Goal: Transaction & Acquisition: Purchase product/service

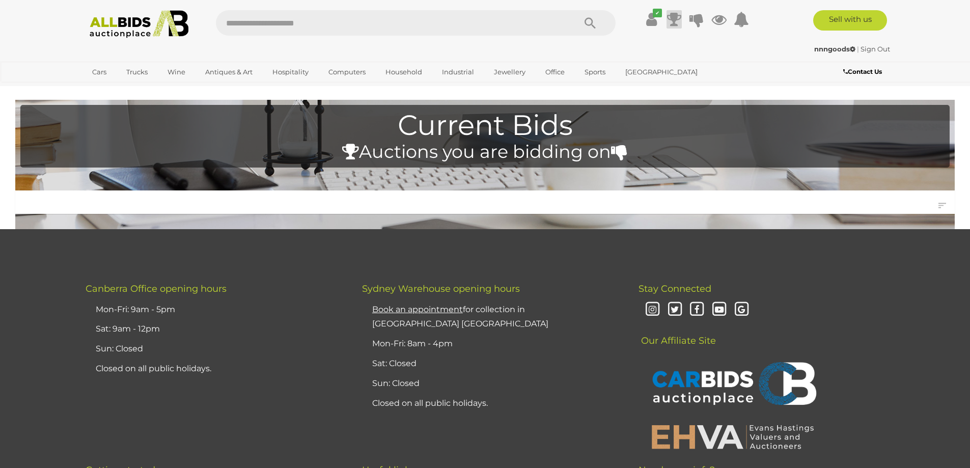
click at [671, 21] on icon at bounding box center [674, 19] width 14 height 18
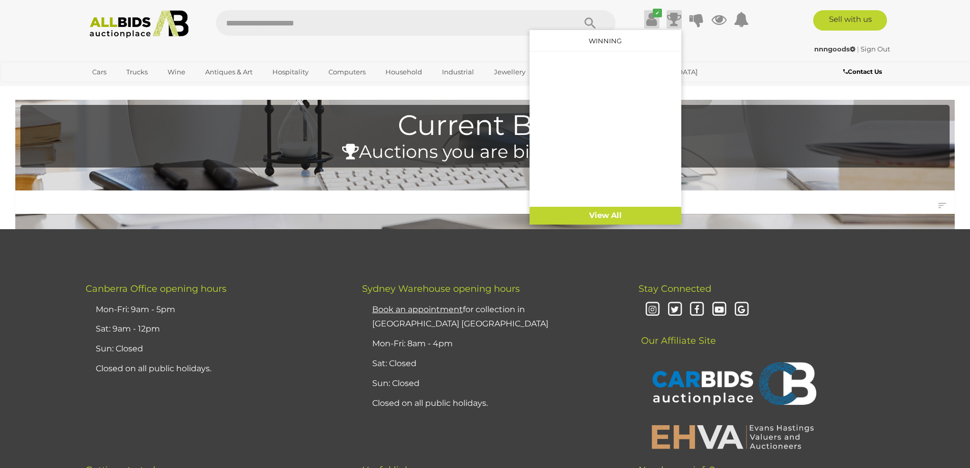
click at [653, 21] on icon at bounding box center [651, 19] width 11 height 18
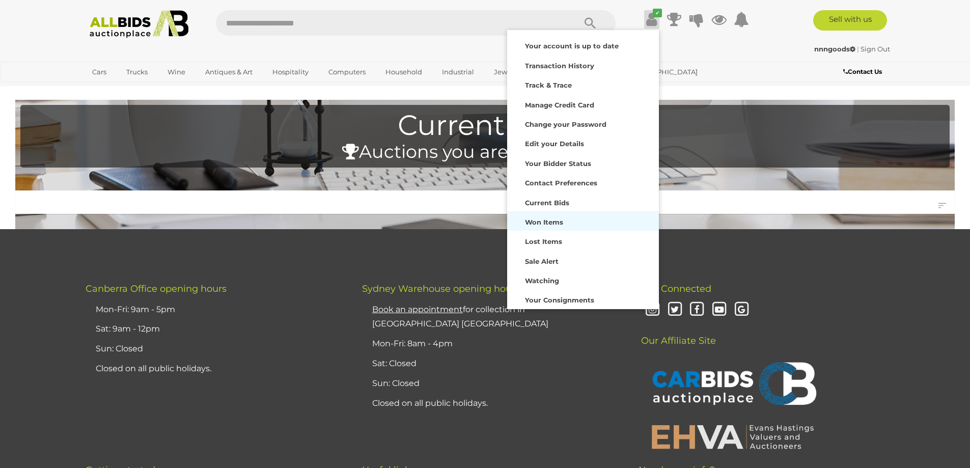
click at [534, 224] on strong "Won Items" at bounding box center [544, 222] width 38 height 8
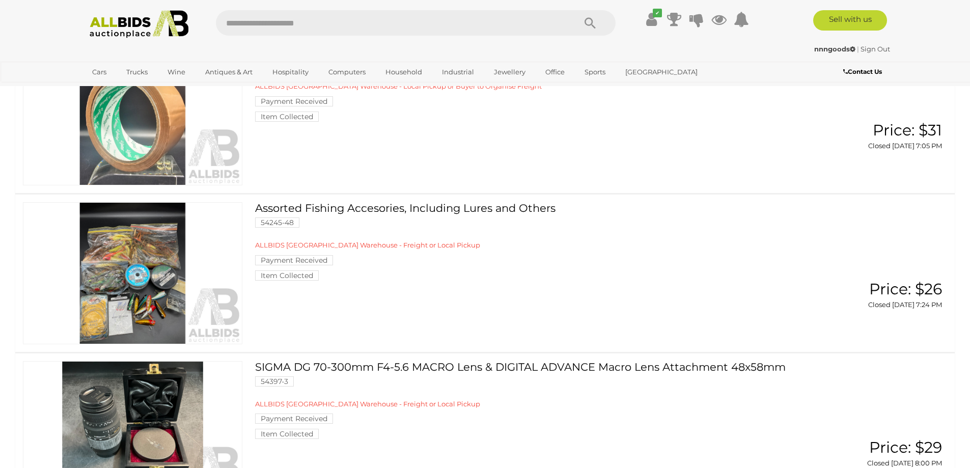
scroll to position [204, 0]
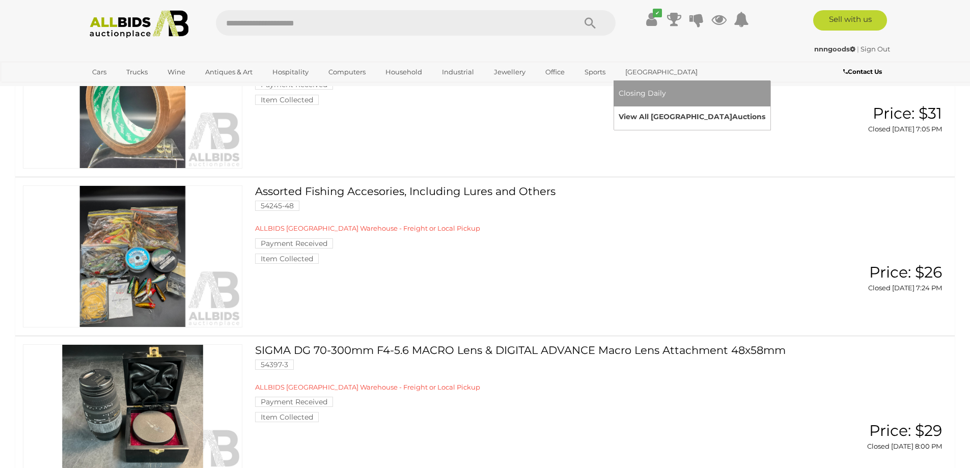
click at [647, 119] on link "View All Sydney Auctions" at bounding box center [691, 117] width 147 height 16
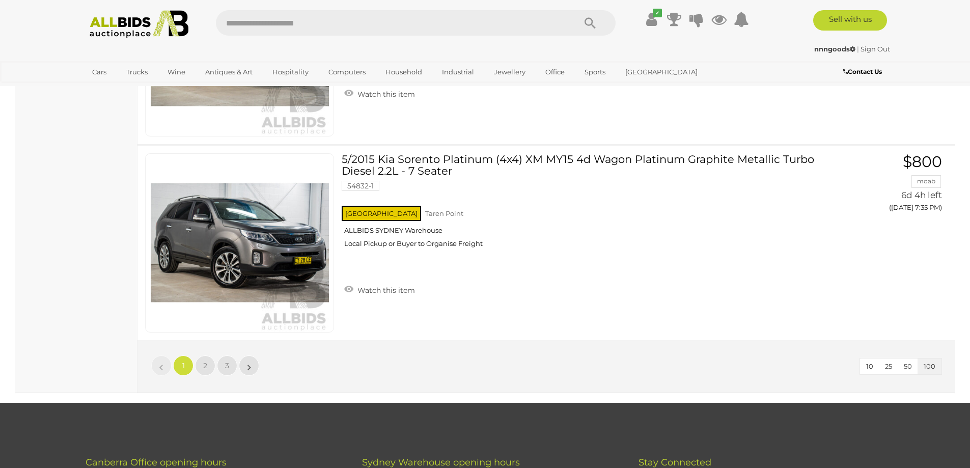
scroll to position [19543, 0]
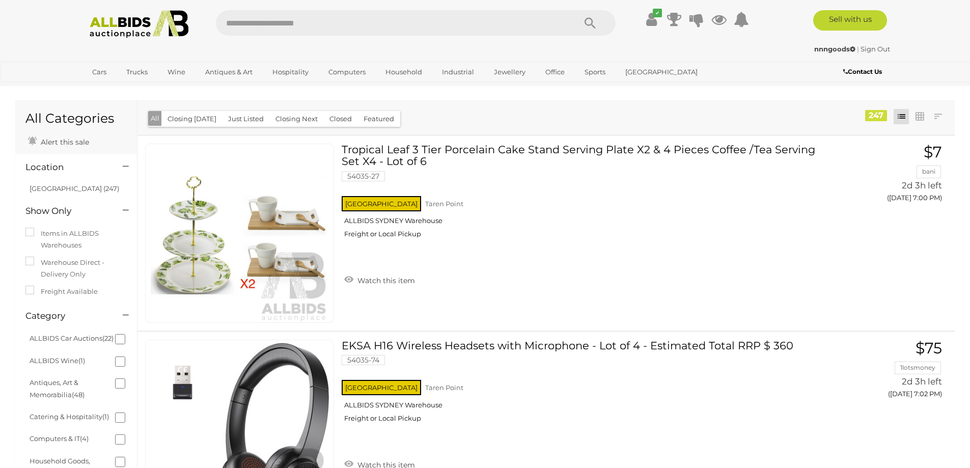
scroll to position [19543, 0]
